Goal: Task Accomplishment & Management: Use online tool/utility

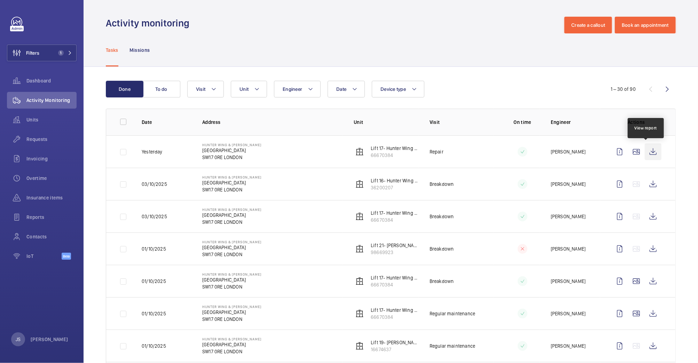
click at [645, 155] on wm-front-icon-button at bounding box center [653, 152] width 17 height 17
click at [28, 118] on span "Units" at bounding box center [51, 119] width 50 height 7
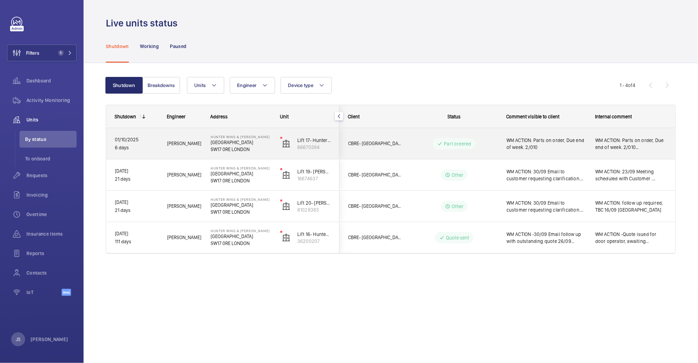
click at [236, 147] on p "SW17 0RE LONDON" at bounding box center [241, 149] width 61 height 7
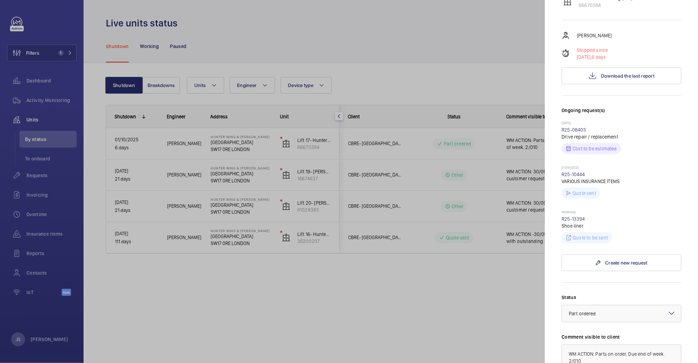
scroll to position [109, 0]
click at [574, 216] on link "R25-13394" at bounding box center [574, 217] width 24 height 6
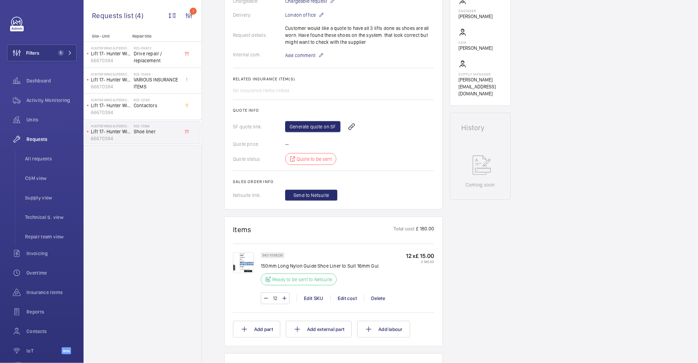
scroll to position [214, 0]
click at [302, 125] on link "Generate quote on SF" at bounding box center [312, 124] width 55 height 11
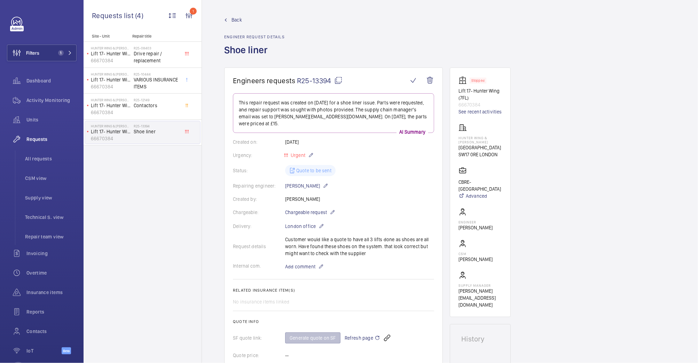
scroll to position [0, 0]
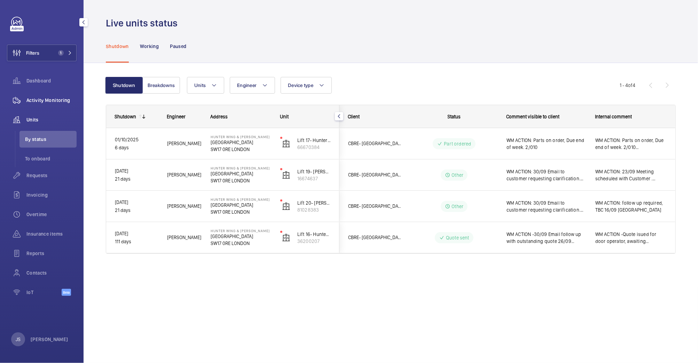
click at [67, 100] on span "Activity Monitoring" at bounding box center [51, 100] width 50 height 7
